Goal: Task Accomplishment & Management: Understand process/instructions

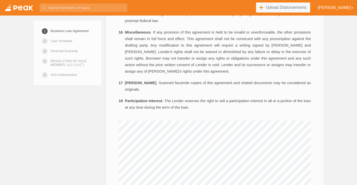
scroll to position [1253, 0]
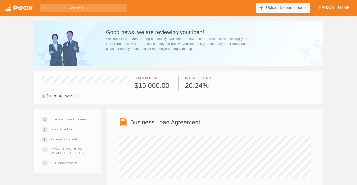
click at [20, 8] on link at bounding box center [19, 8] width 38 height 16
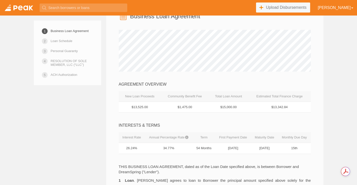
scroll to position [105, 0]
